Goal: Navigation & Orientation: Find specific page/section

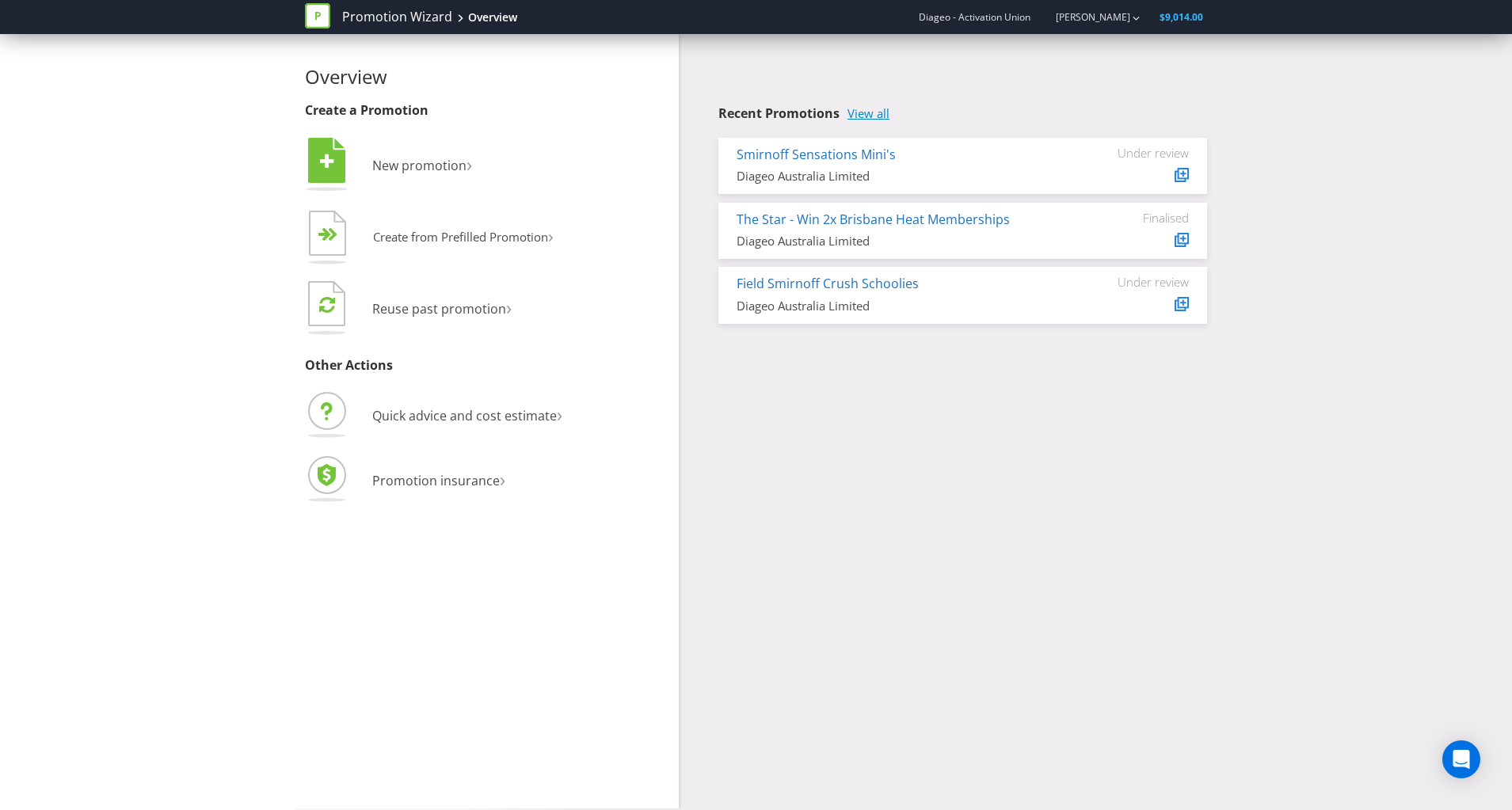
click at [883, 113] on link "View all" at bounding box center [868, 114] width 42 height 13
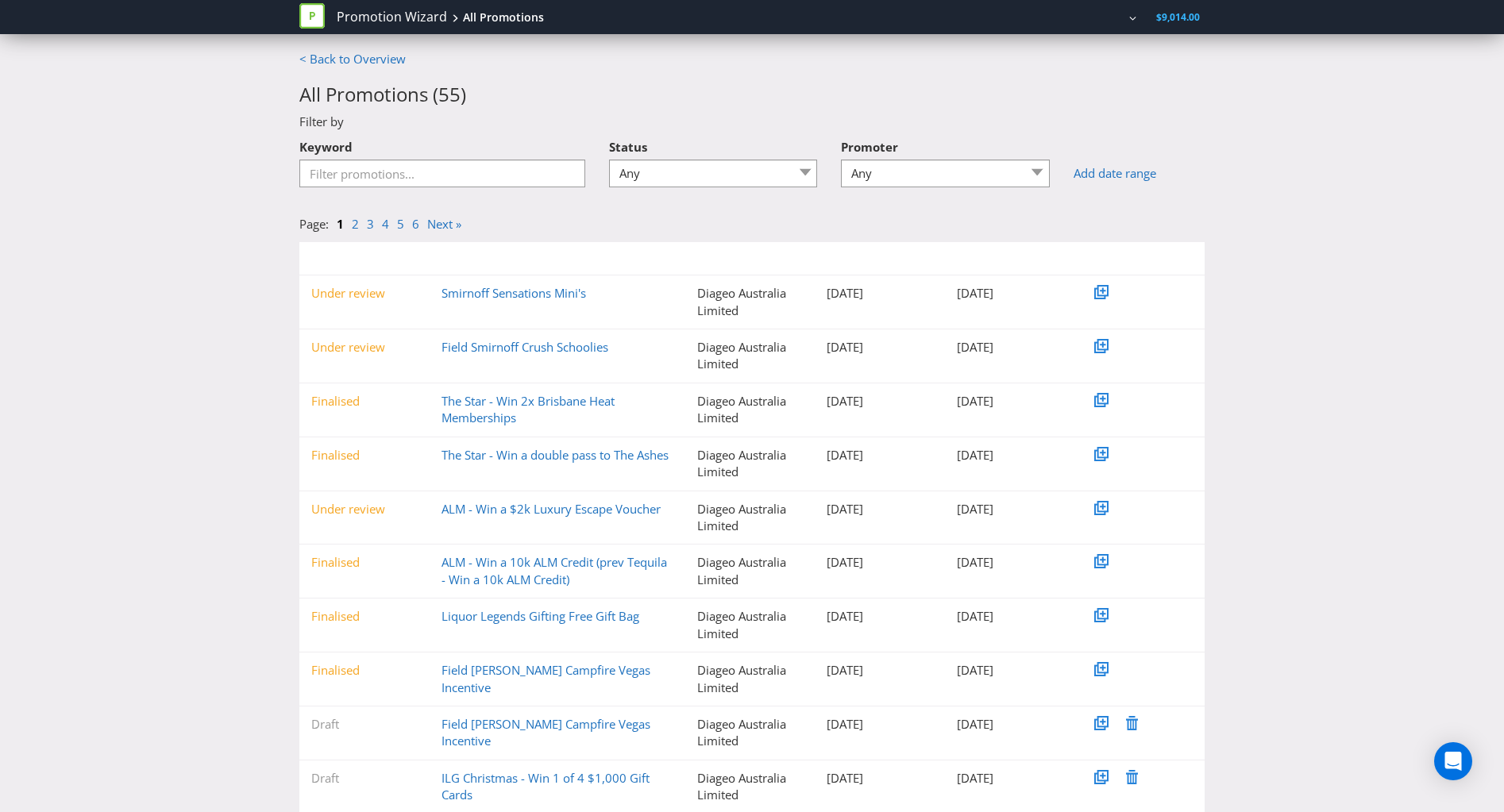
scroll to position [44, 0]
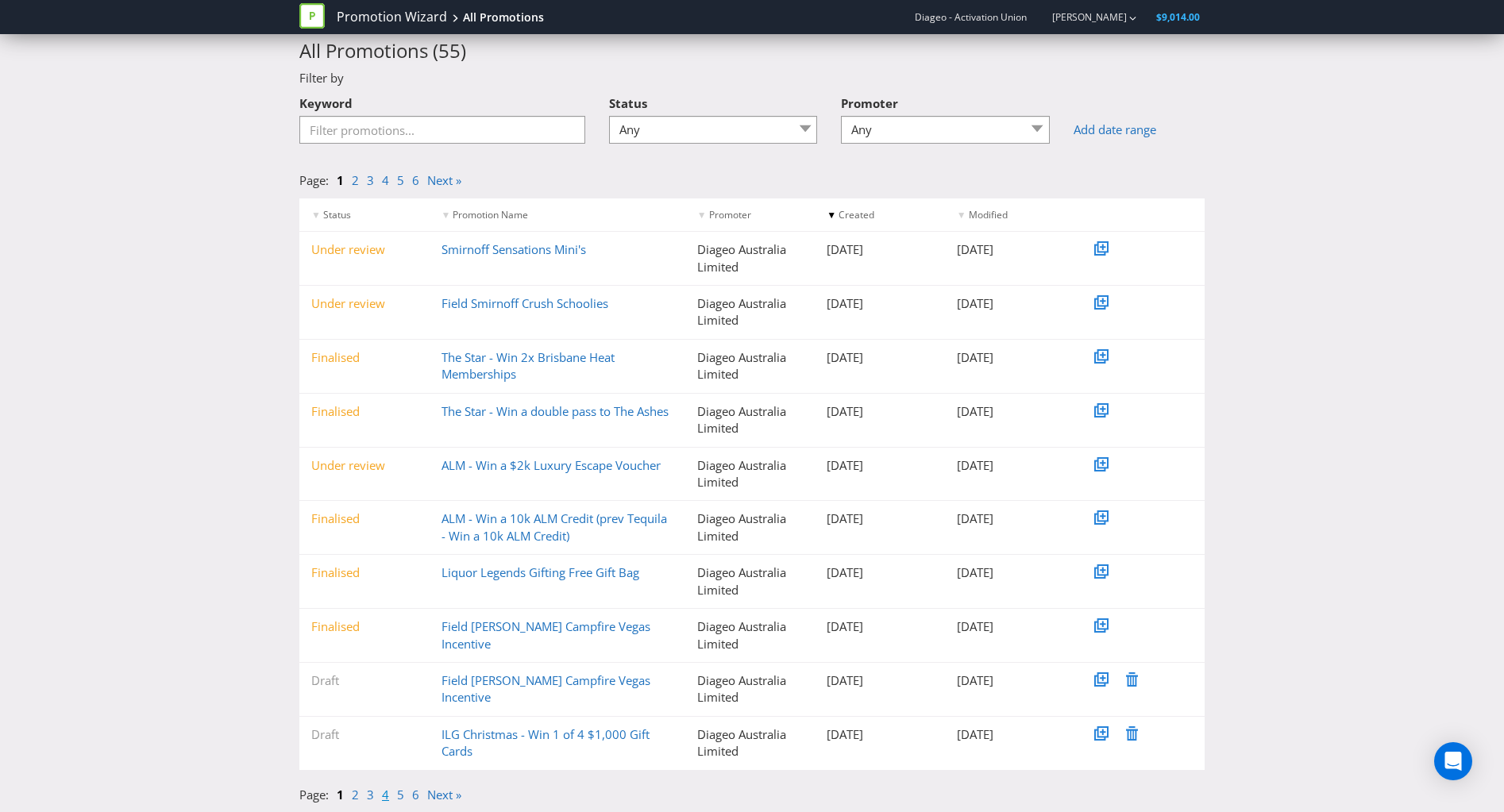
click at [381, 795] on link "4" at bounding box center [385, 794] width 8 height 16
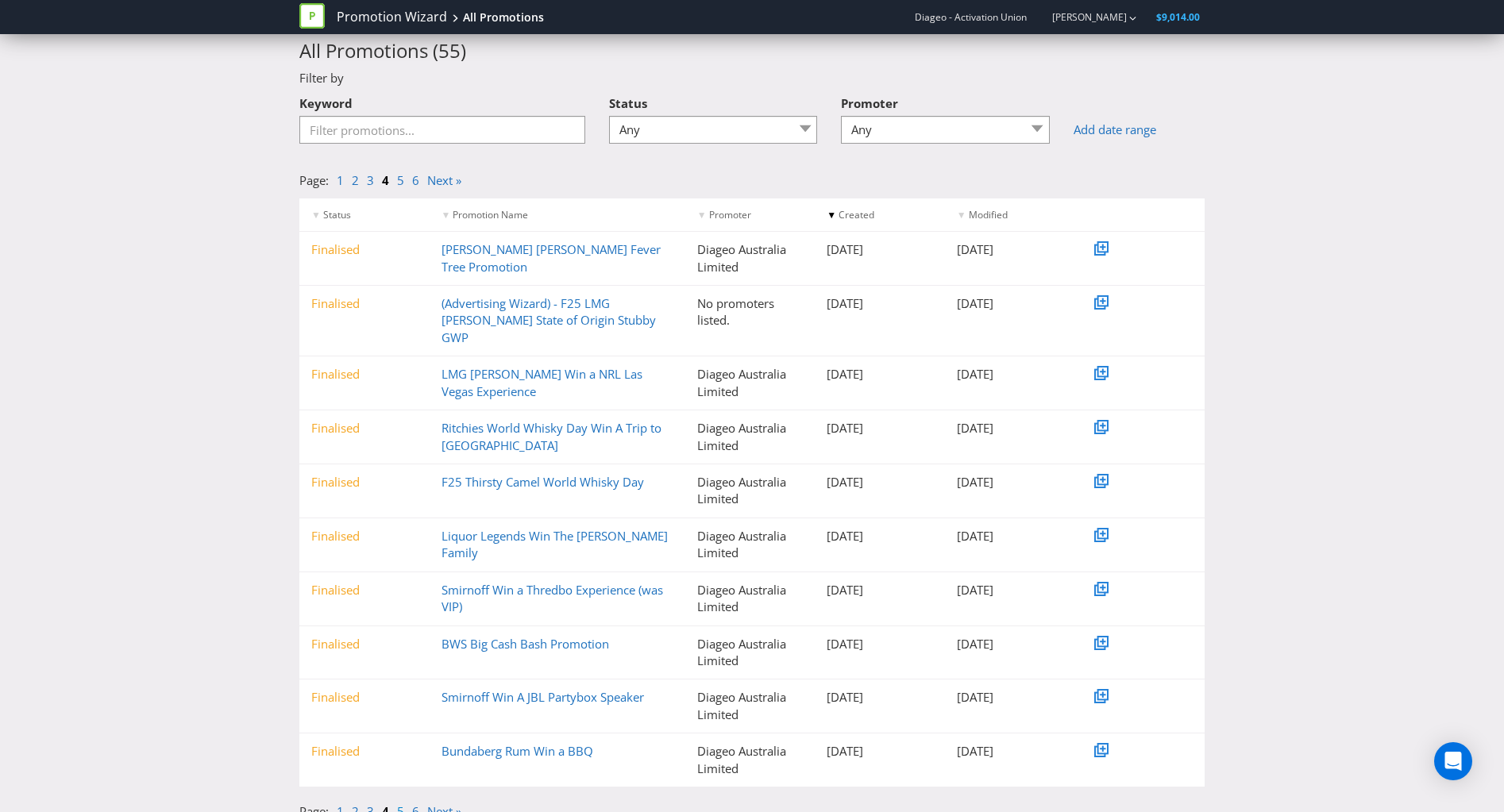
click at [399, 803] on link "5" at bounding box center [400, 811] width 8 height 16
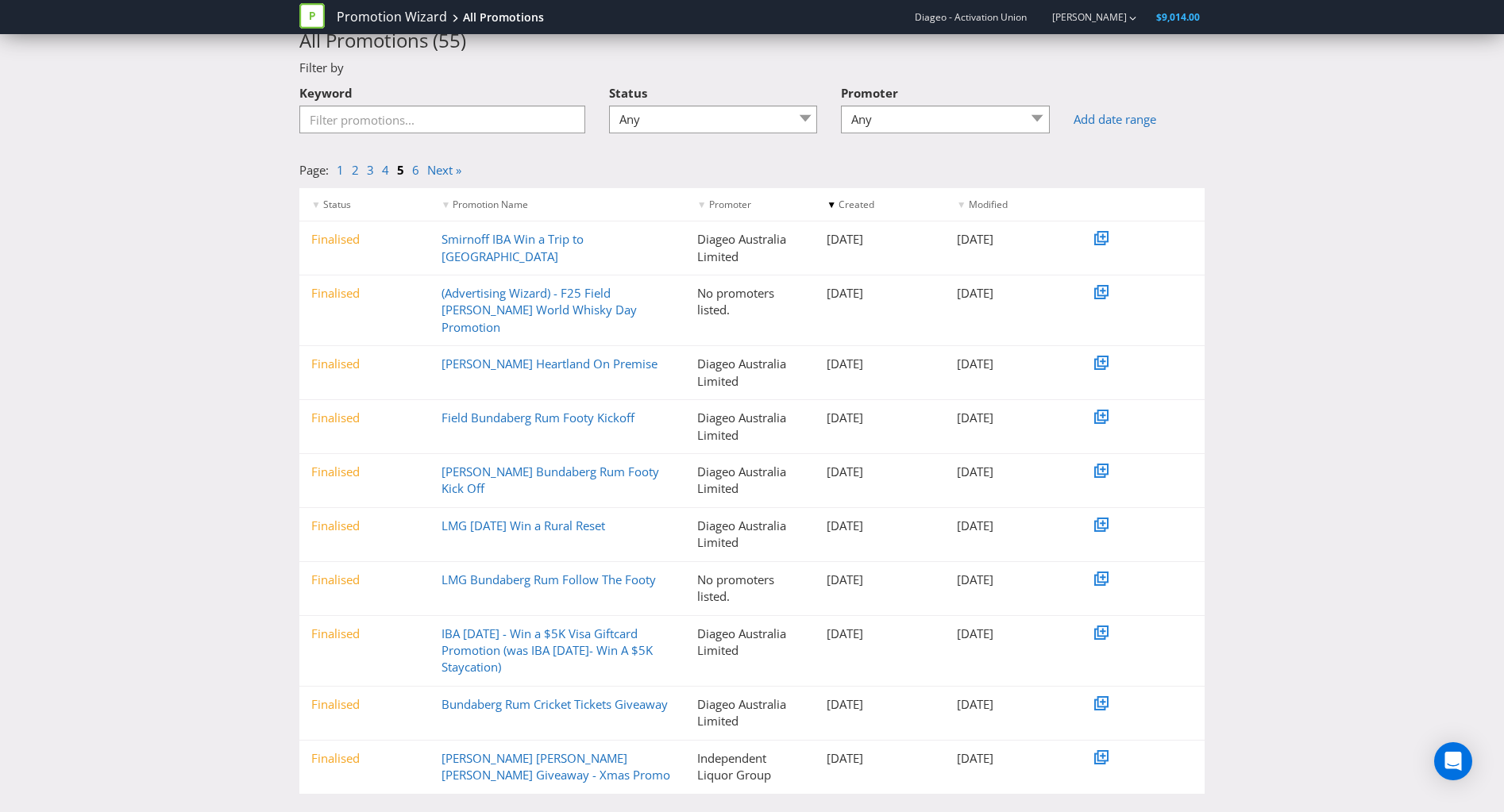
scroll to position [61, 0]
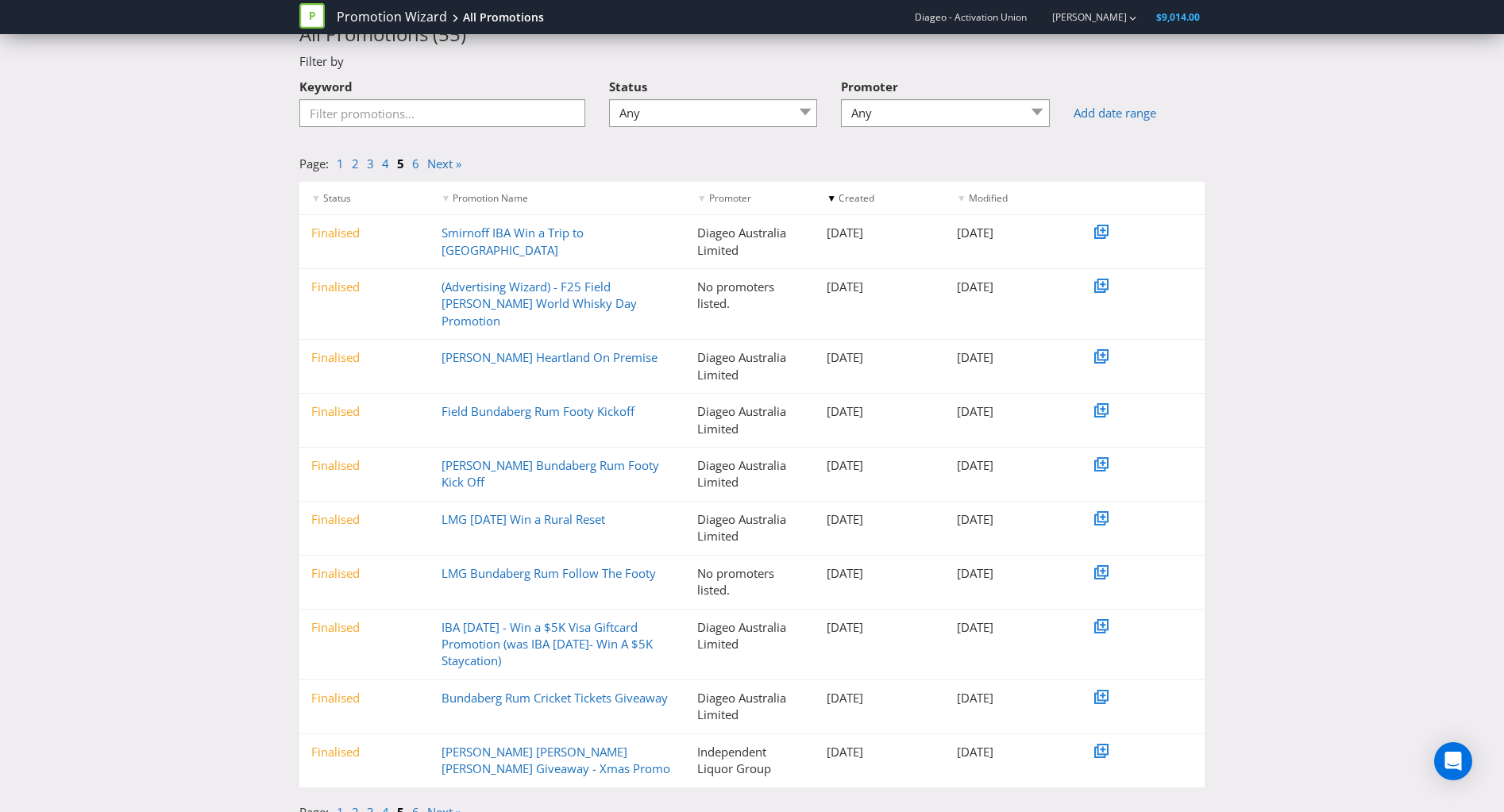
click at [383, 803] on link "4" at bounding box center [385, 811] width 8 height 16
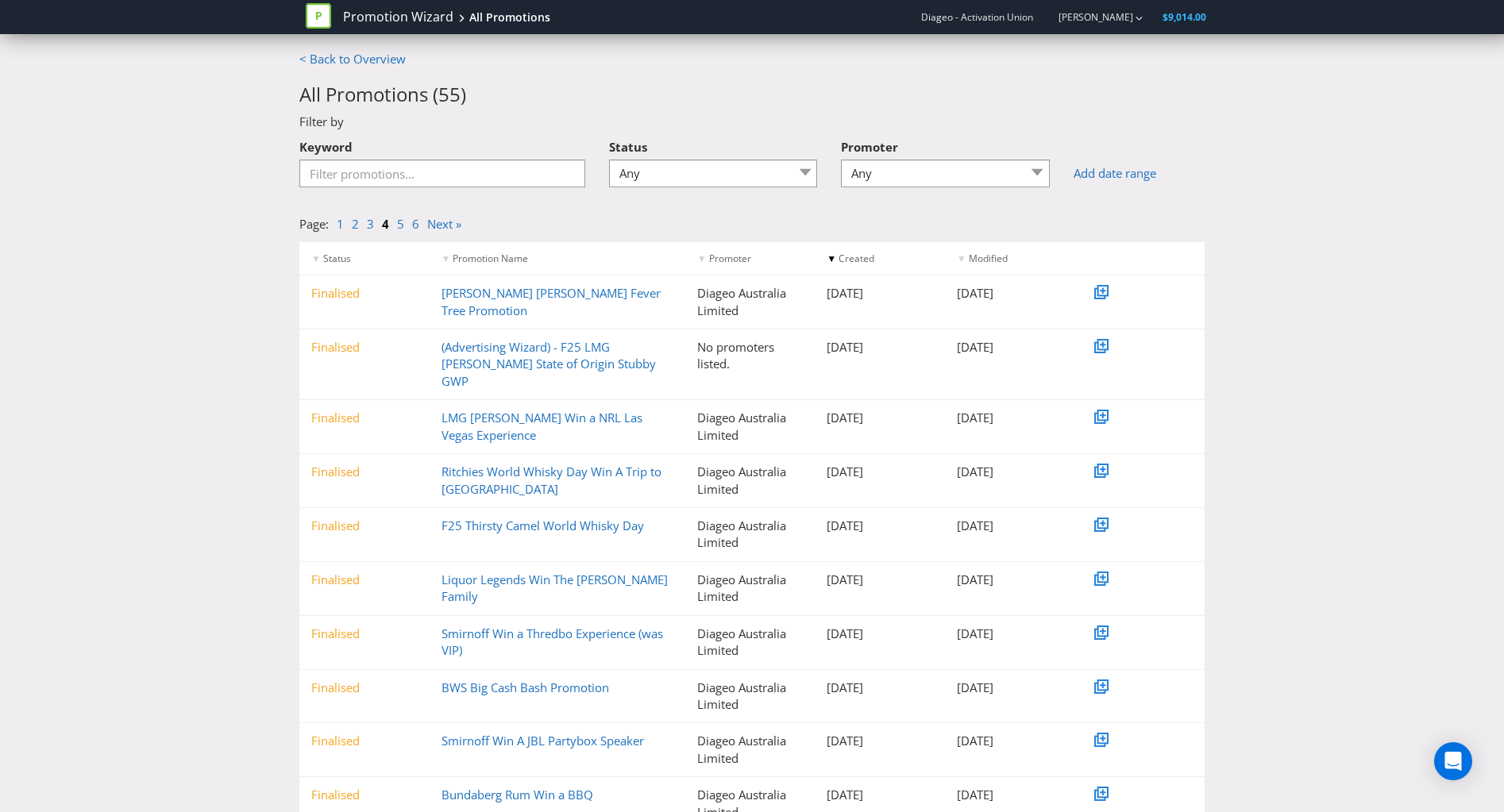
scroll to position [44, 0]
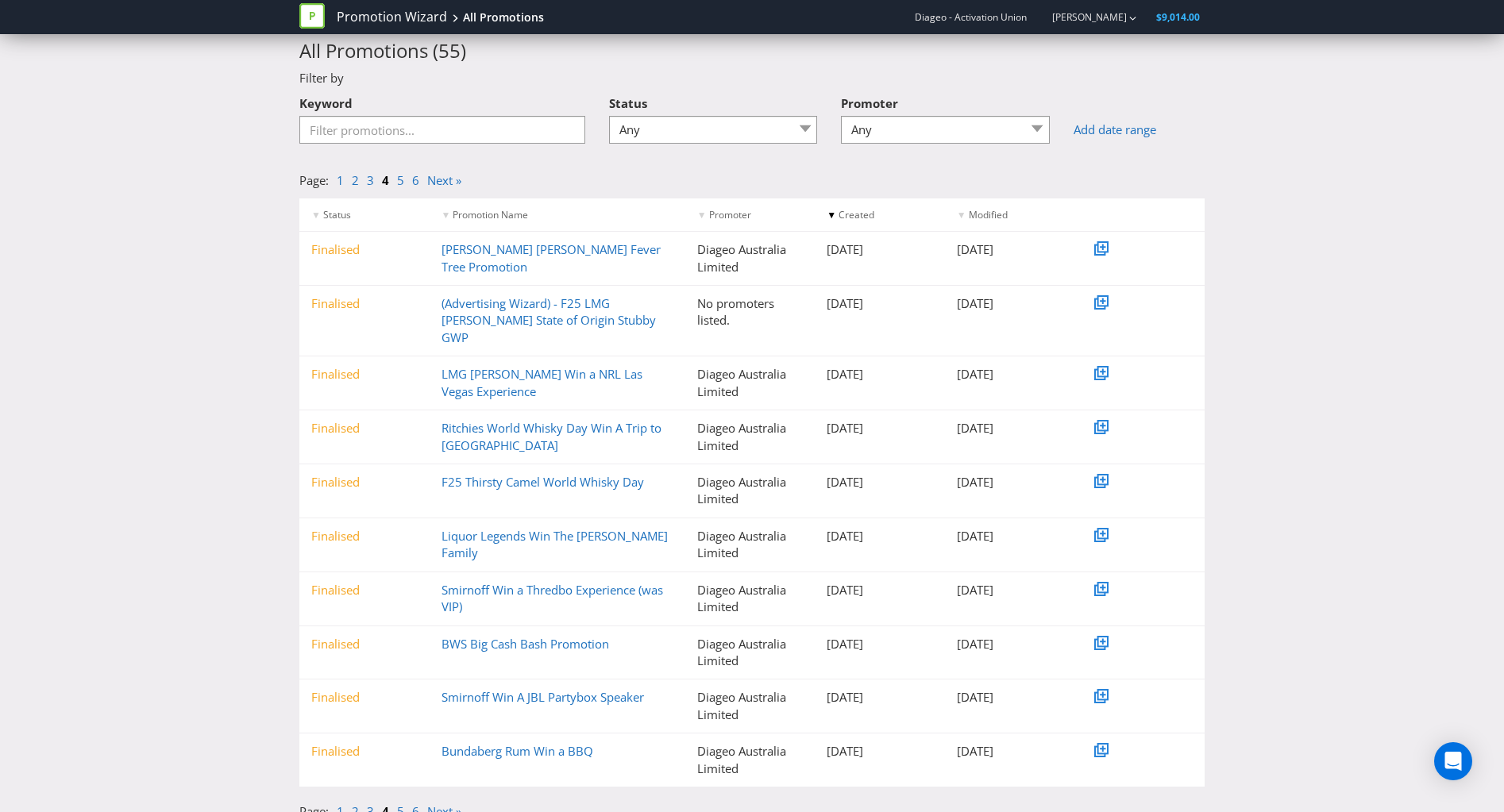
click at [374, 803] on li "3" at bounding box center [375, 812] width 15 height 17
click at [372, 803] on link "3" at bounding box center [371, 811] width 8 height 16
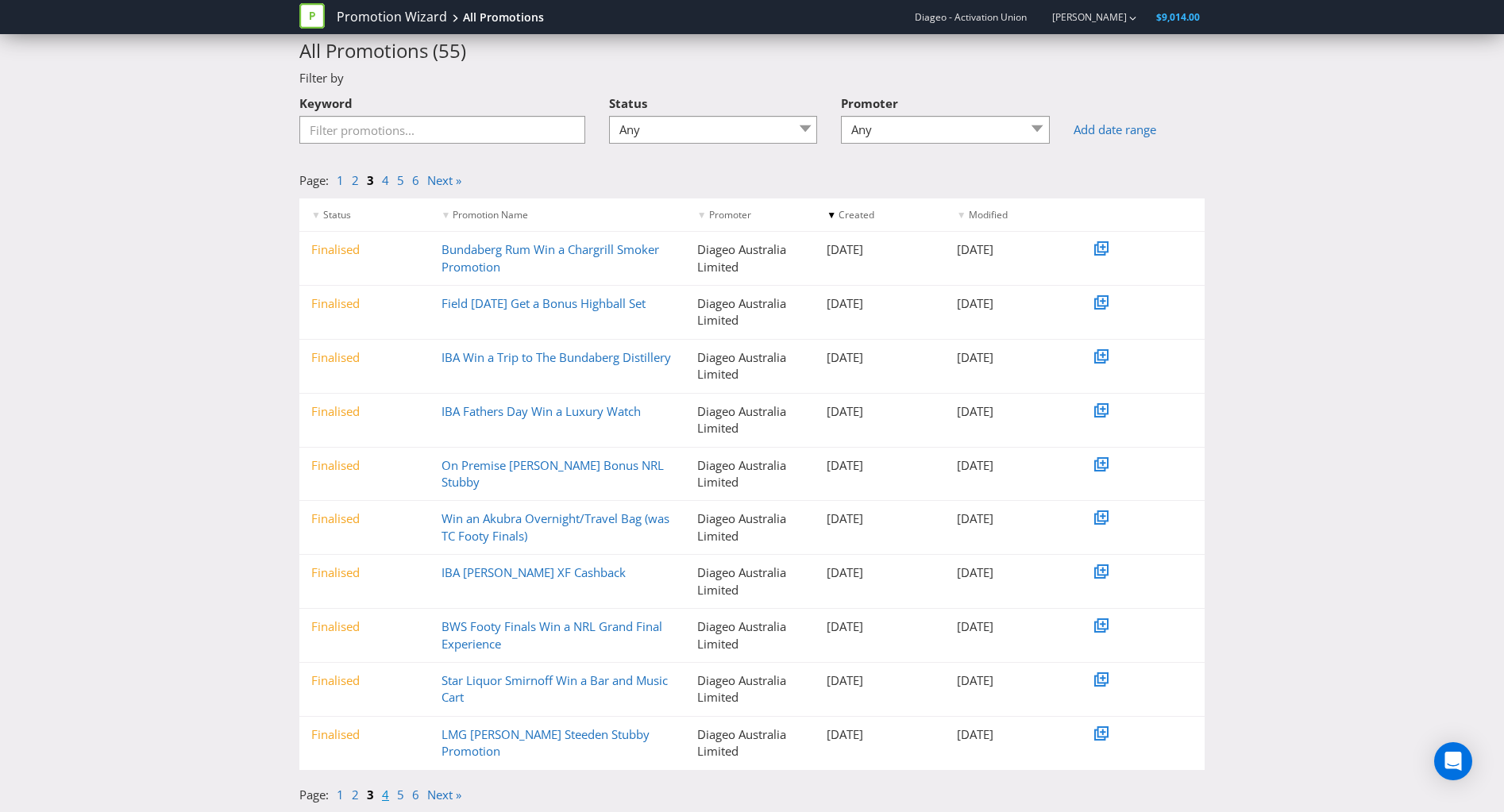
click at [383, 792] on link "4" at bounding box center [385, 794] width 8 height 16
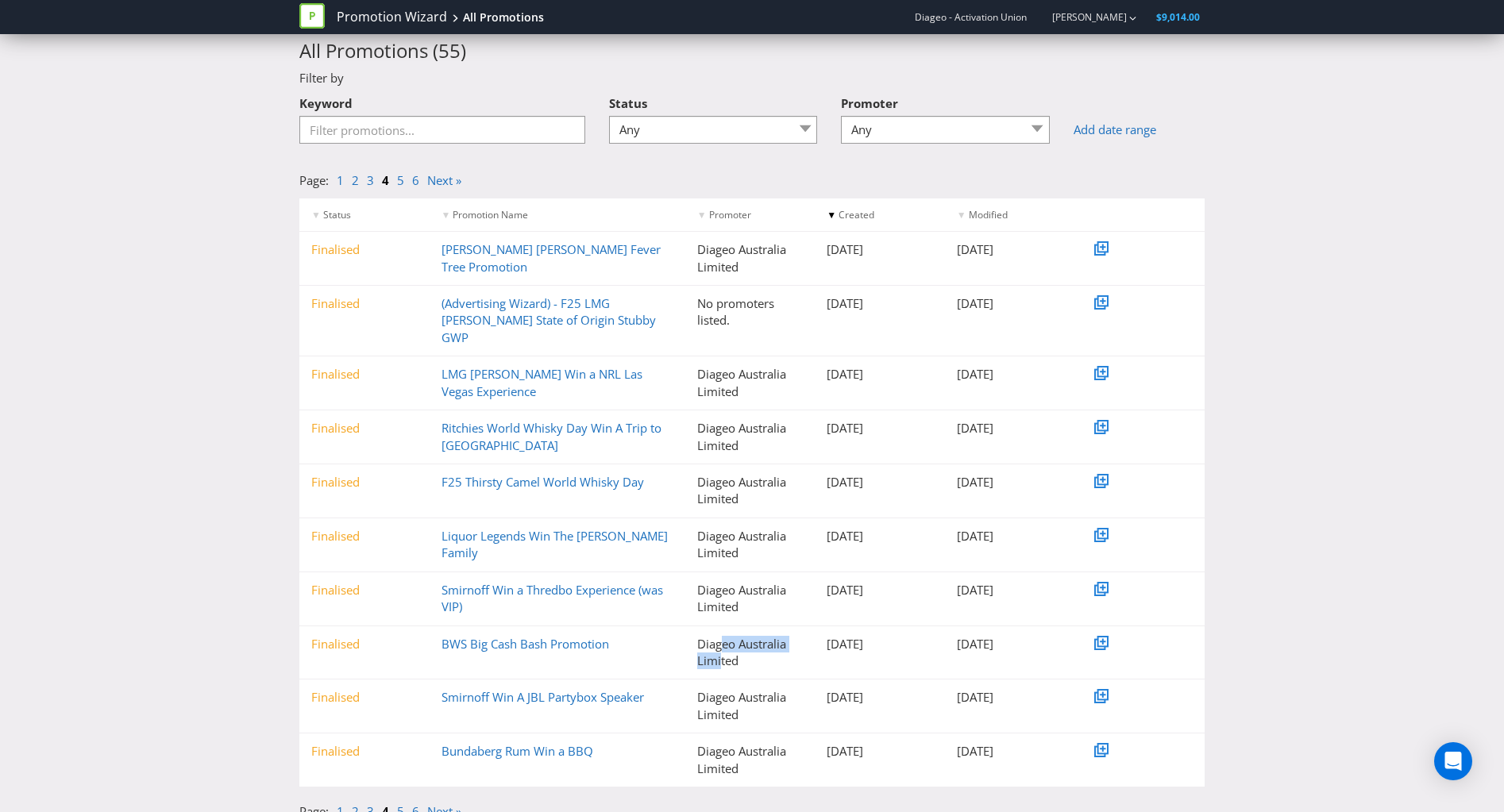
drag, startPoint x: 723, startPoint y: 626, endPoint x: 721, endPoint y: 646, distance: 20.1
click at [721, 646] on div "Diageo Australia Limited" at bounding box center [750, 653] width 130 height 34
drag, startPoint x: 721, startPoint y: 683, endPoint x: 724, endPoint y: 697, distance: 14.3
click at [724, 697] on div "Diageo Australia Limited" at bounding box center [750, 706] width 130 height 34
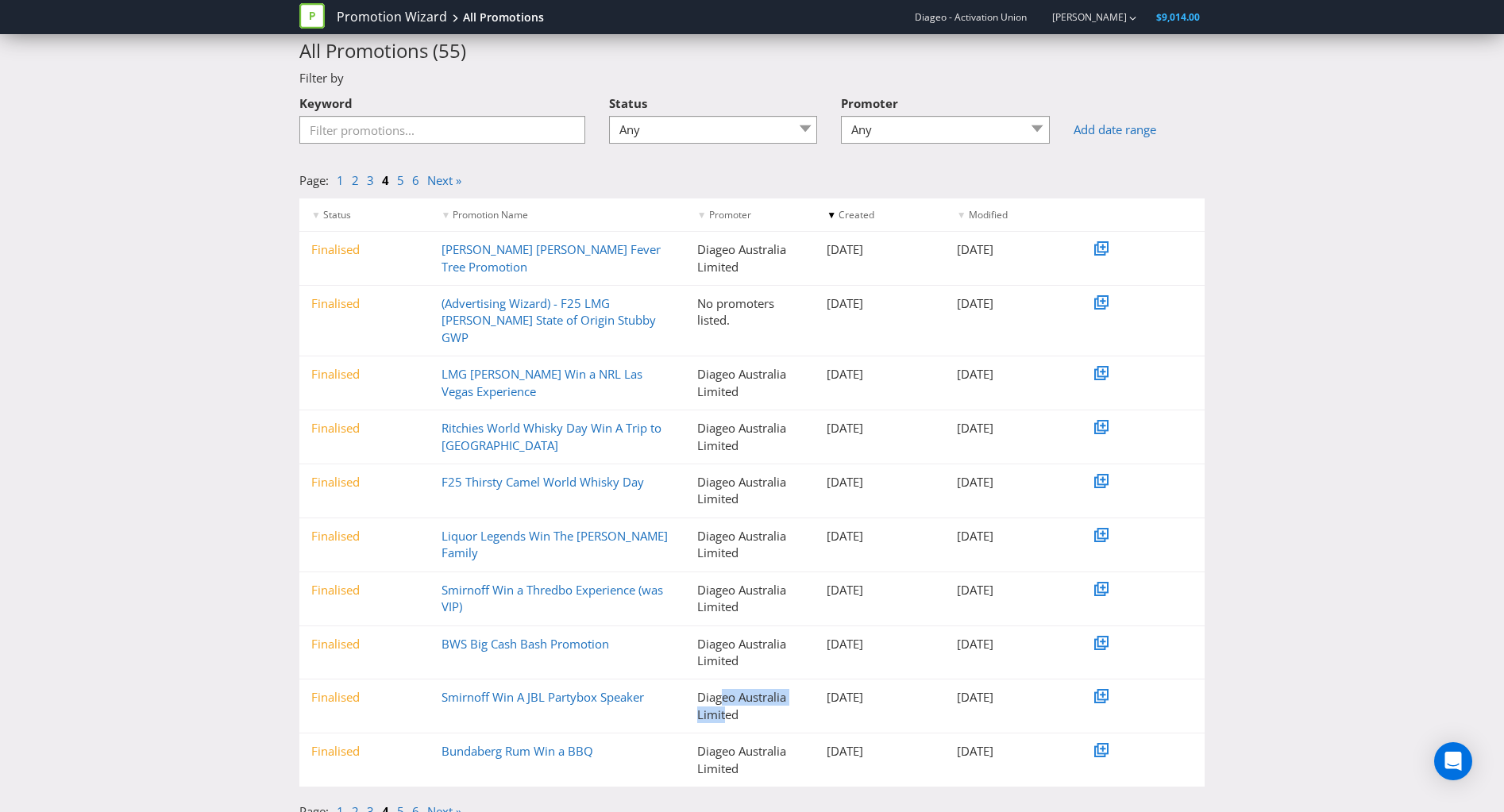
click at [724, 697] on div "Diageo Australia Limited" at bounding box center [750, 706] width 130 height 34
click at [399, 803] on link "5" at bounding box center [400, 811] width 8 height 16
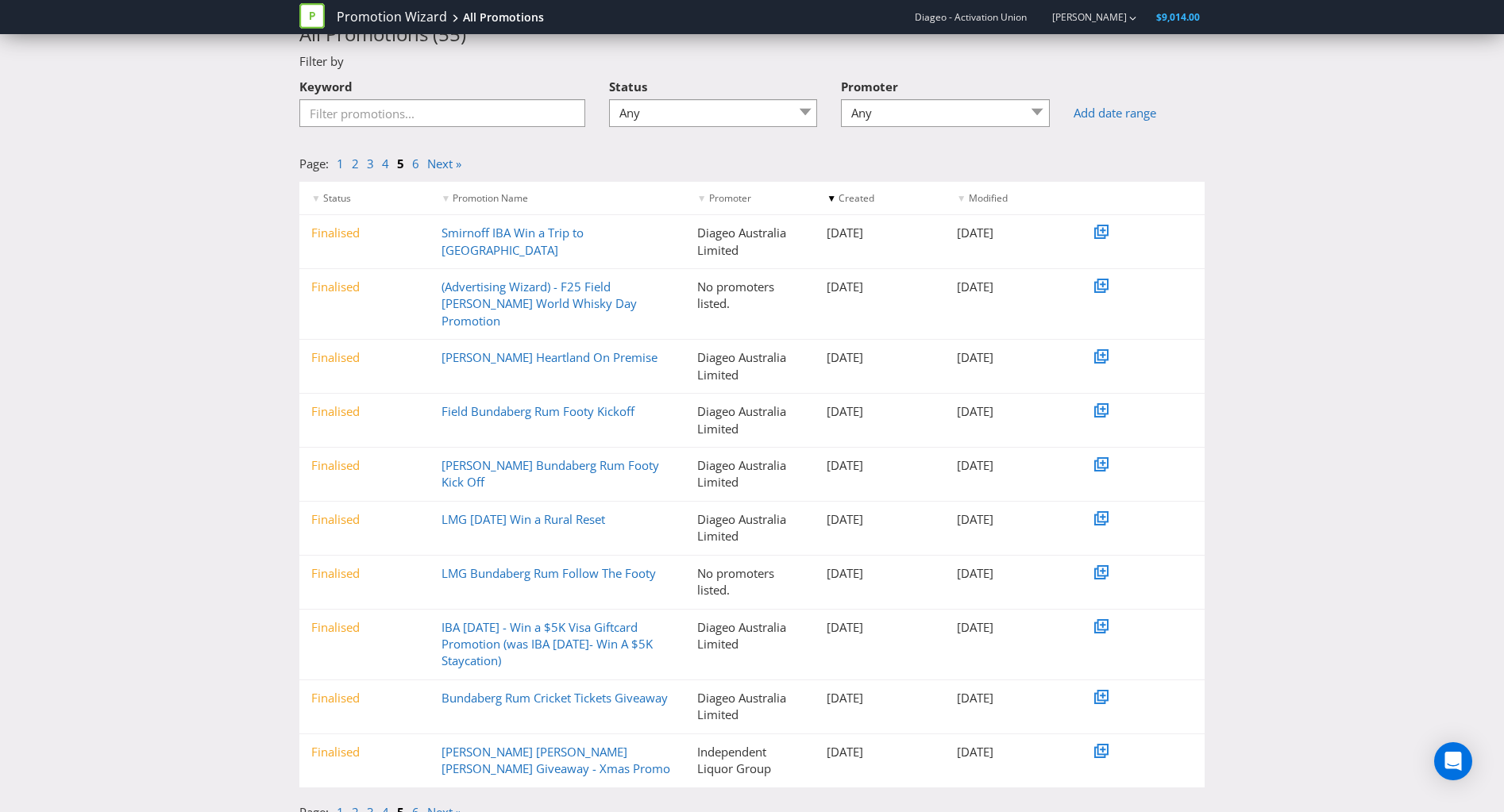
scroll to position [0, 0]
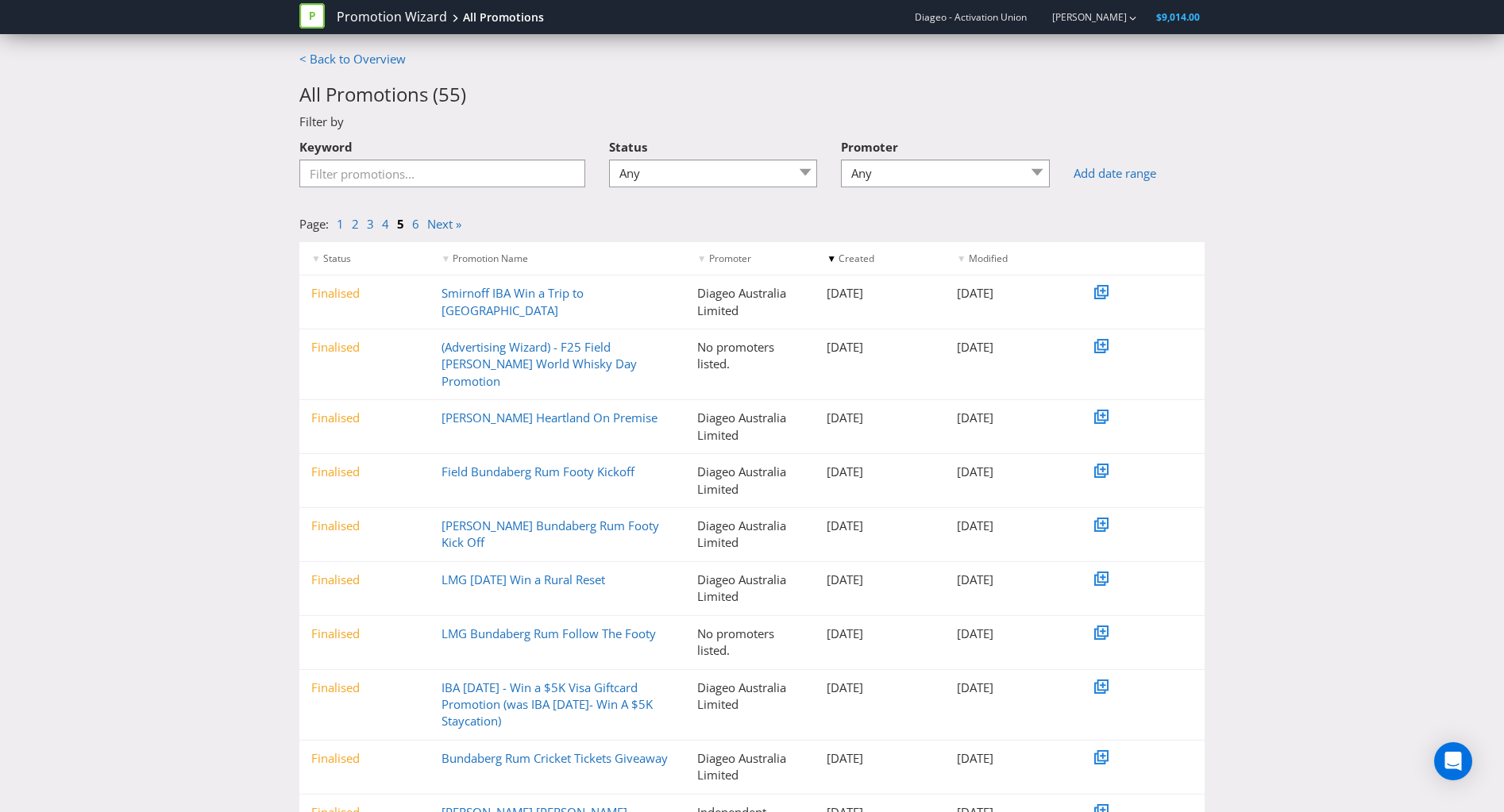
click at [1472, 469] on div "< Back to Overview All Promotions ( 55 ) Filter by Keyword Status Any Draft Und…" at bounding box center [752, 470] width 1504 height 838
